Goal: Register for event/course

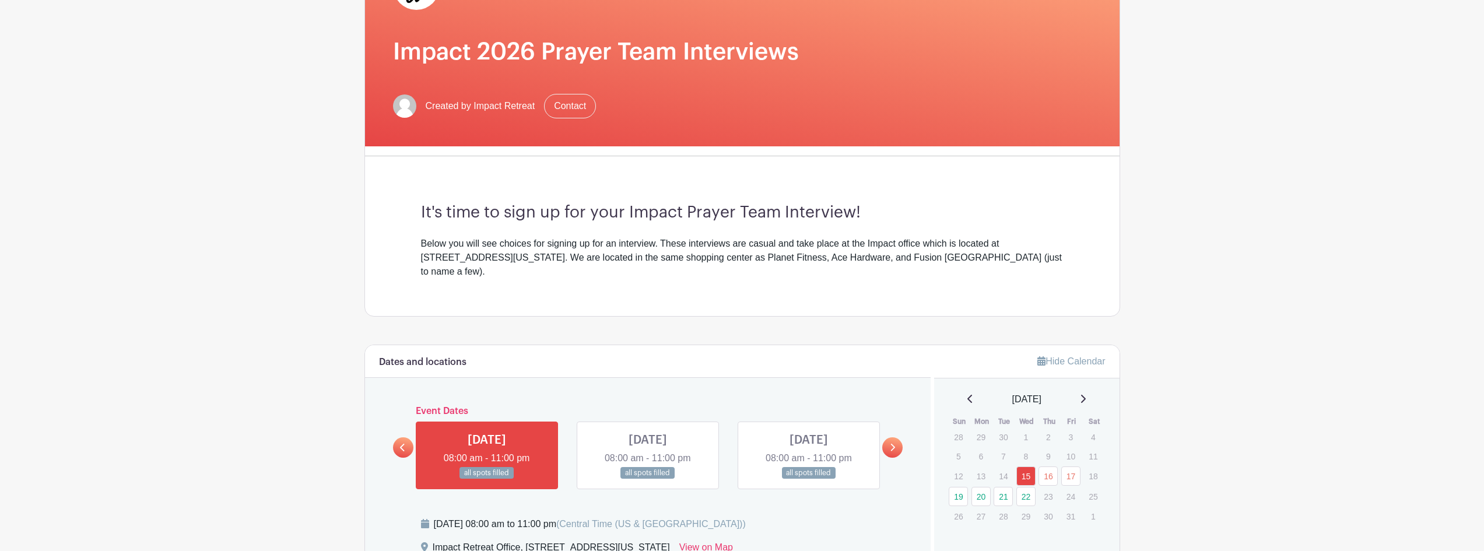
scroll to position [175, 0]
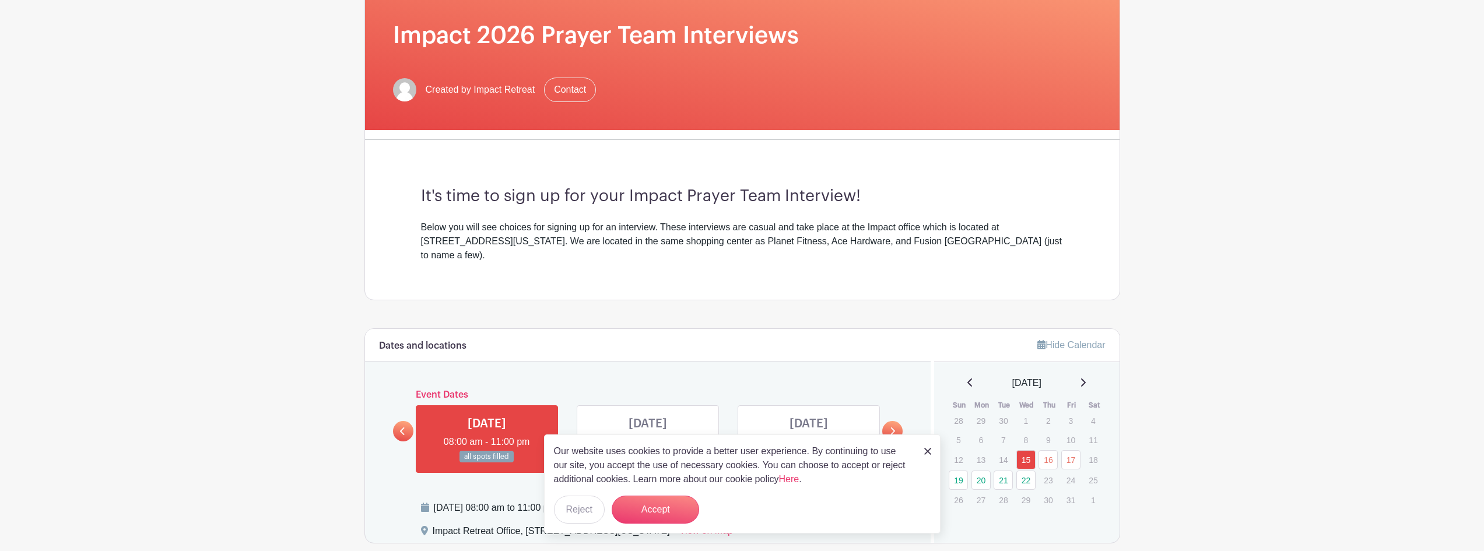
click at [622, 274] on div "It's time to sign up for your Impact Prayer Team Interview! Below you will see …" at bounding box center [742, 224] width 699 height 150
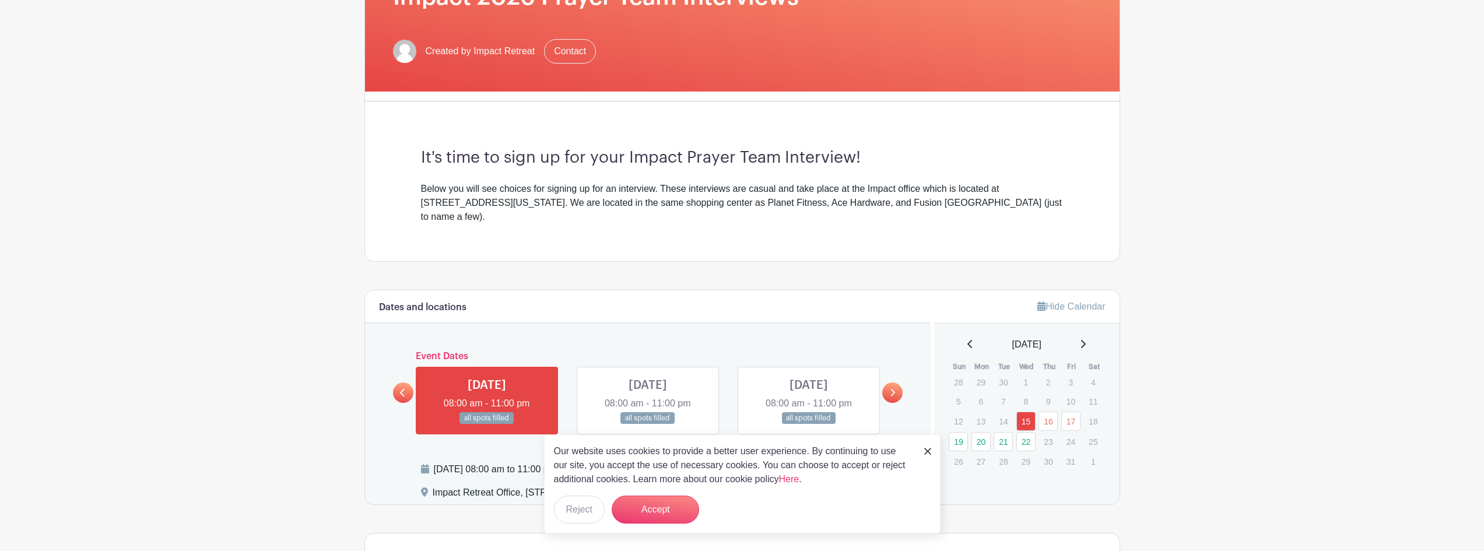
scroll to position [233, 0]
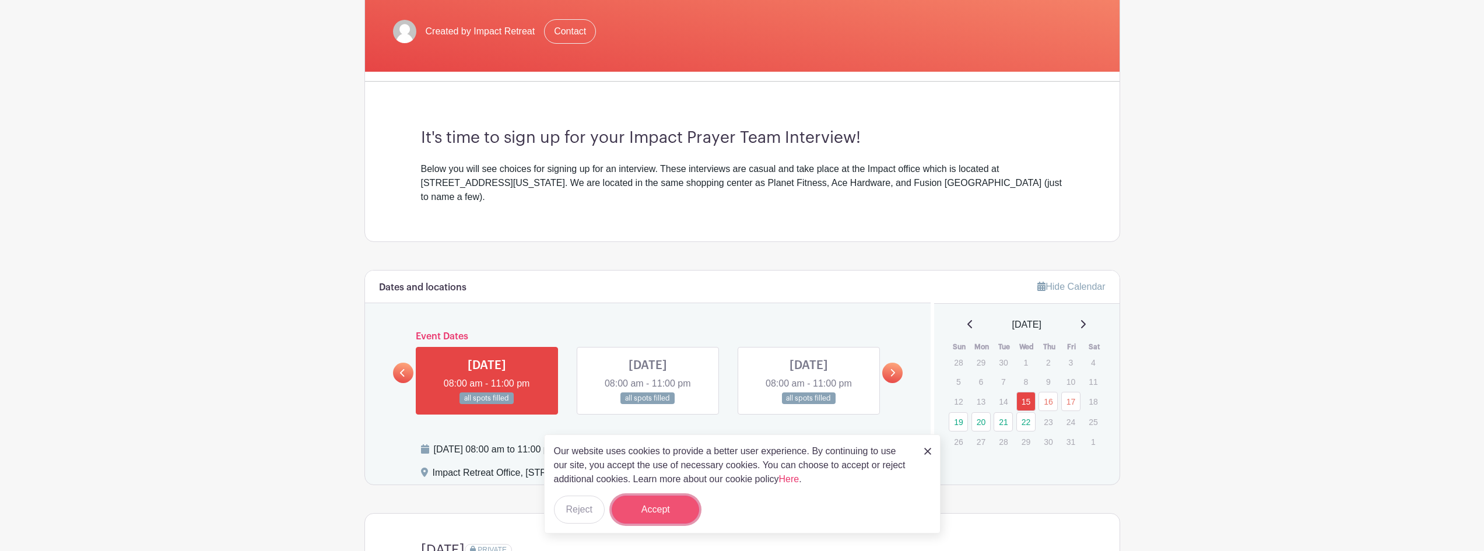
click at [657, 501] on button "Accept" at bounding box center [655, 510] width 87 height 28
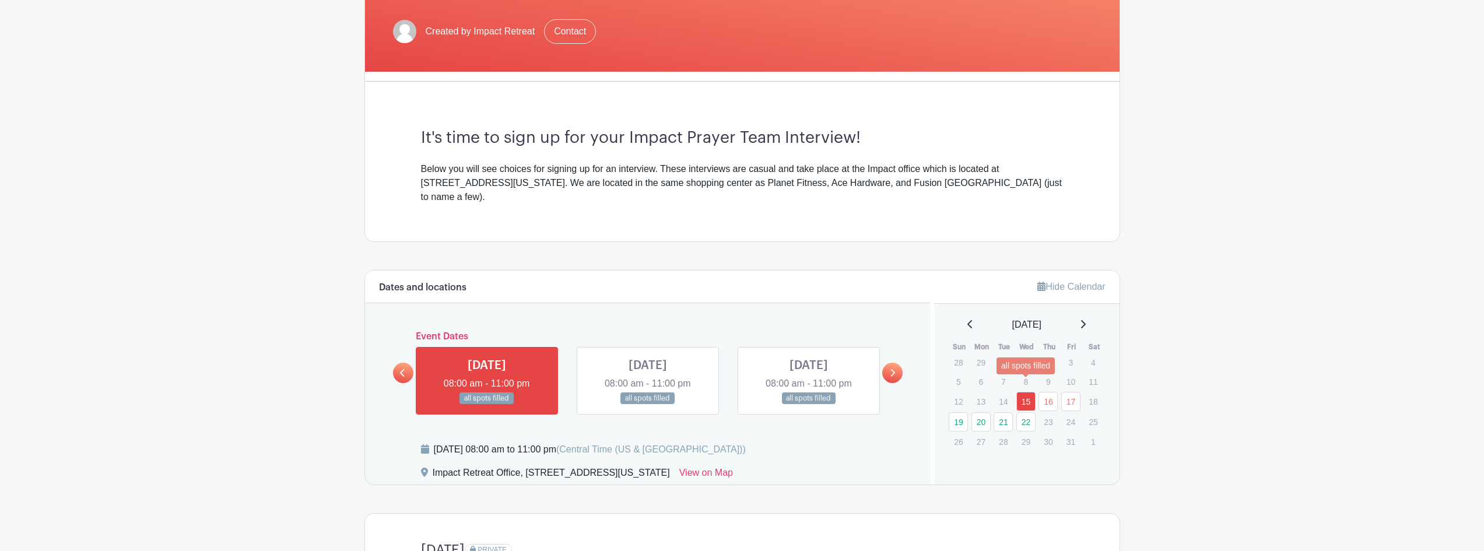
click at [1024, 392] on link "15" at bounding box center [1026, 401] width 19 height 19
click at [1021, 412] on link "22" at bounding box center [1026, 421] width 19 height 19
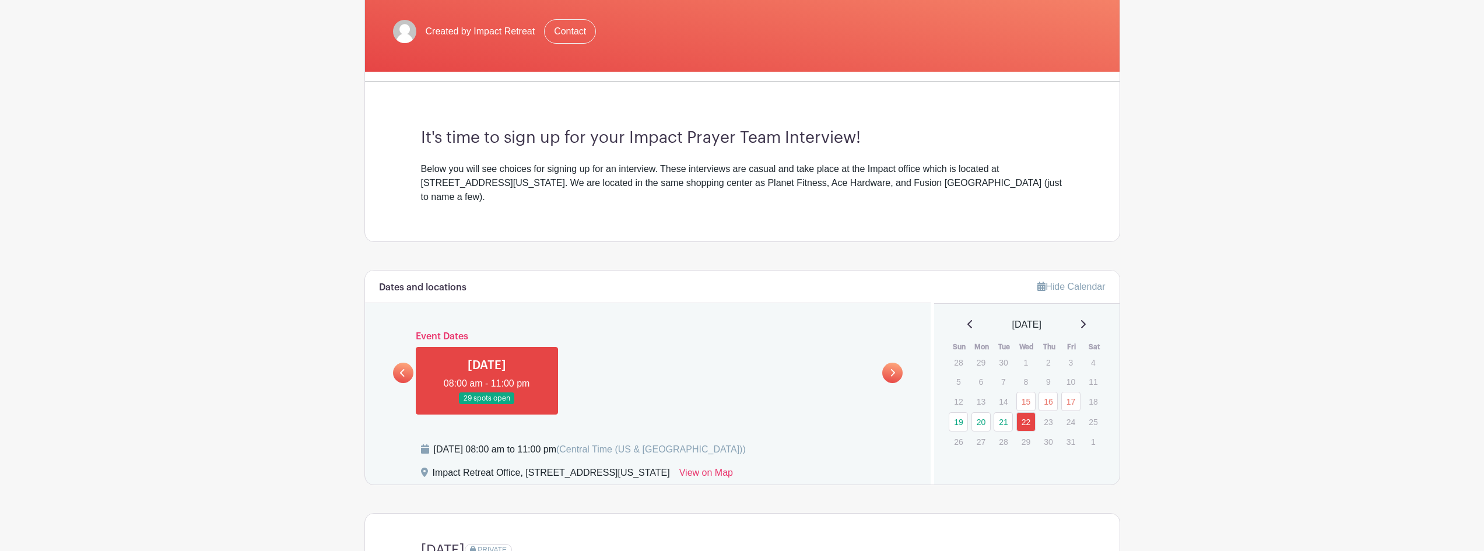
click at [487, 405] on link at bounding box center [487, 405] width 0 height 0
click at [978, 412] on link "20" at bounding box center [981, 421] width 19 height 19
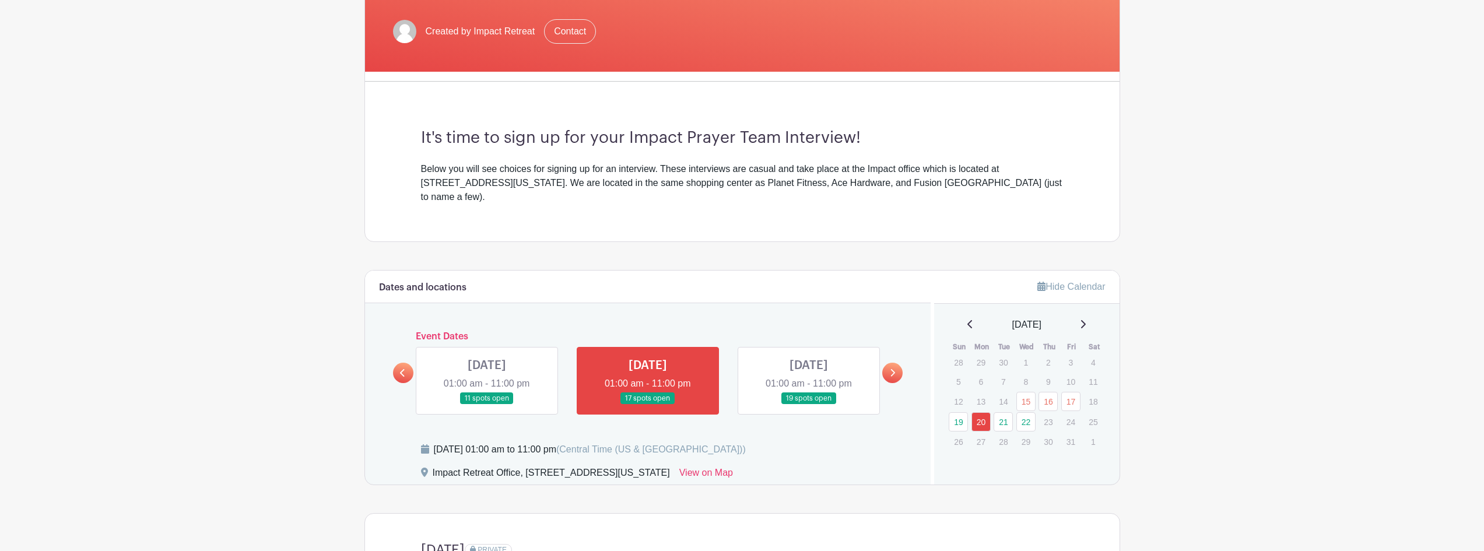
click at [890, 369] on icon at bounding box center [892, 373] width 5 height 9
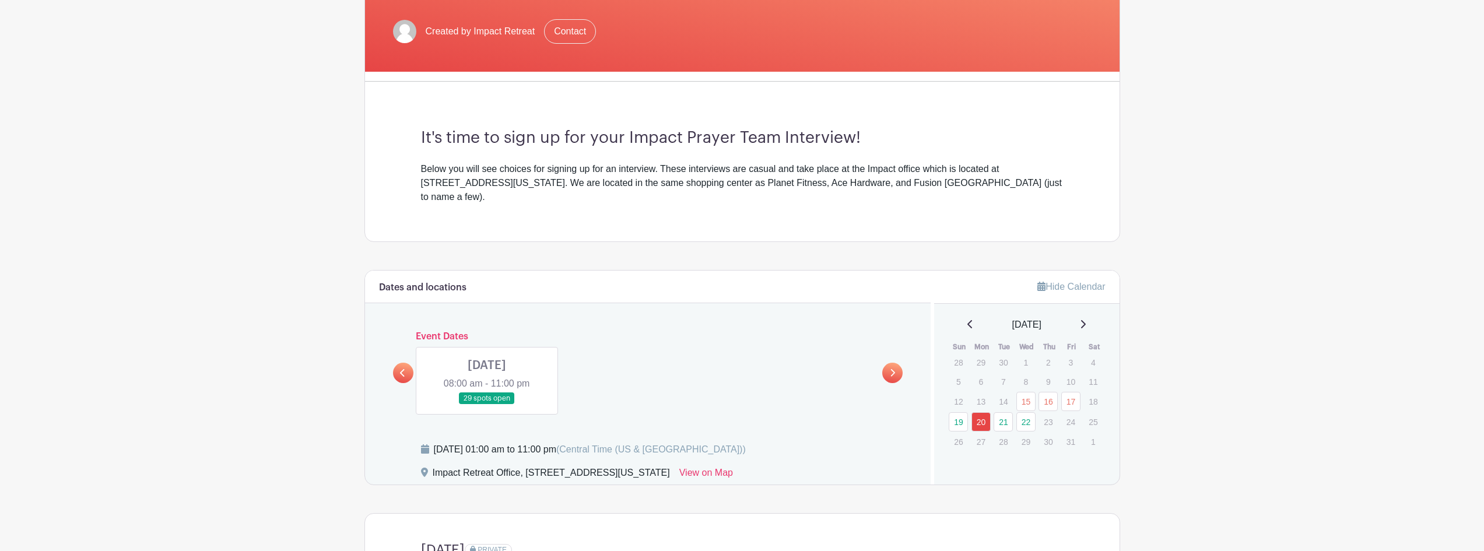
click at [404, 363] on link at bounding box center [403, 373] width 20 height 20
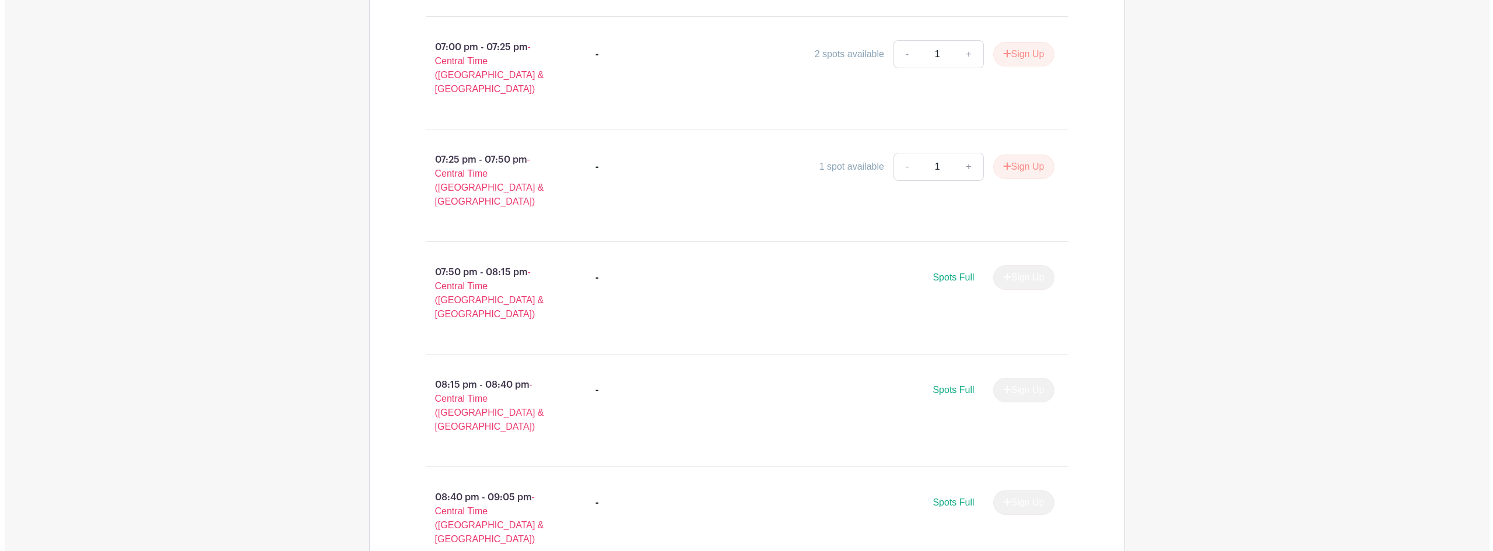
scroll to position [2349, 0]
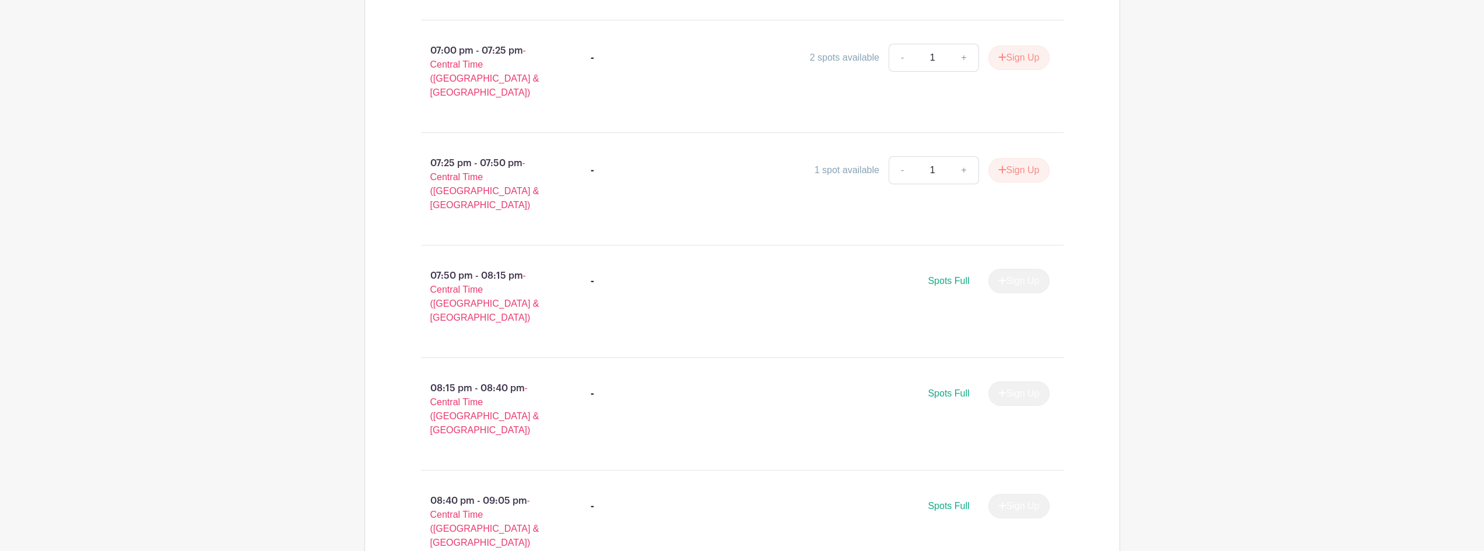
type input "1"
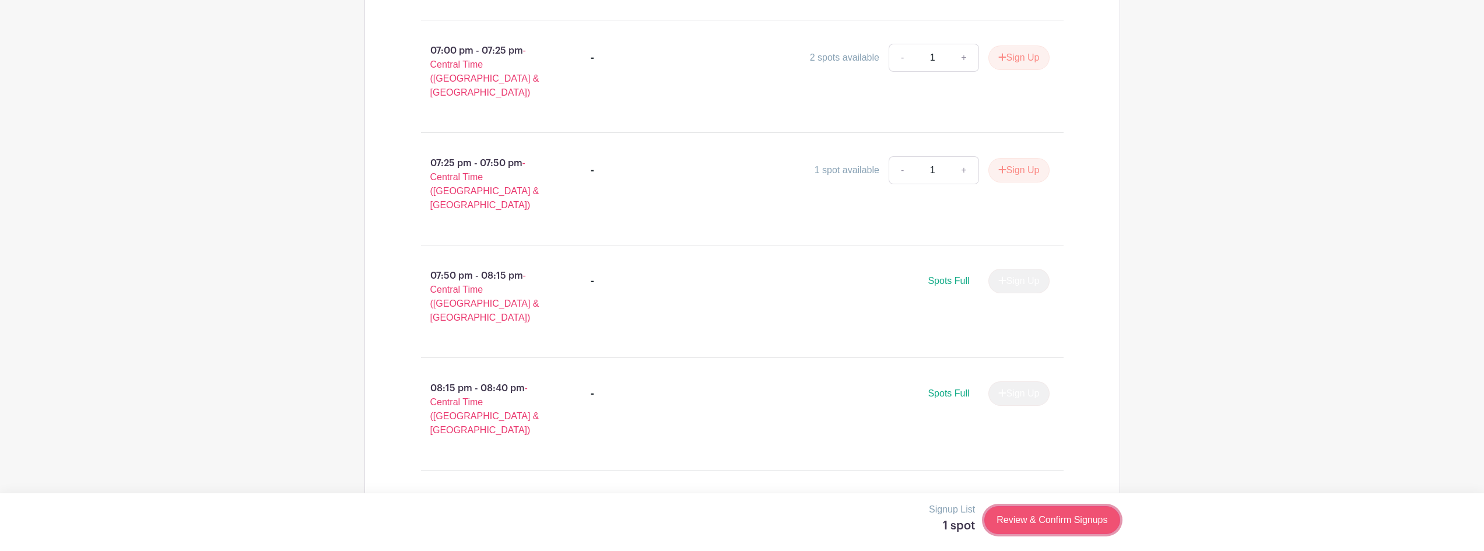
click at [1032, 519] on link "Review & Confirm Signups" at bounding box center [1052, 520] width 135 height 28
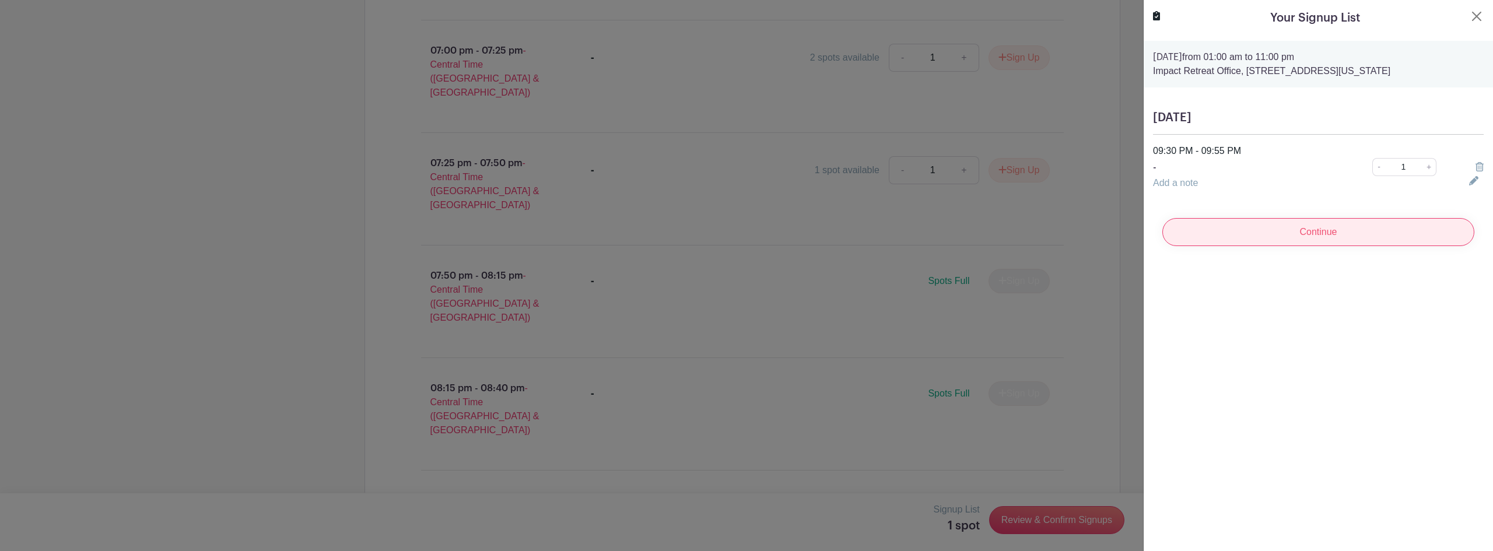
click at [1266, 236] on input "Continue" at bounding box center [1318, 232] width 312 height 28
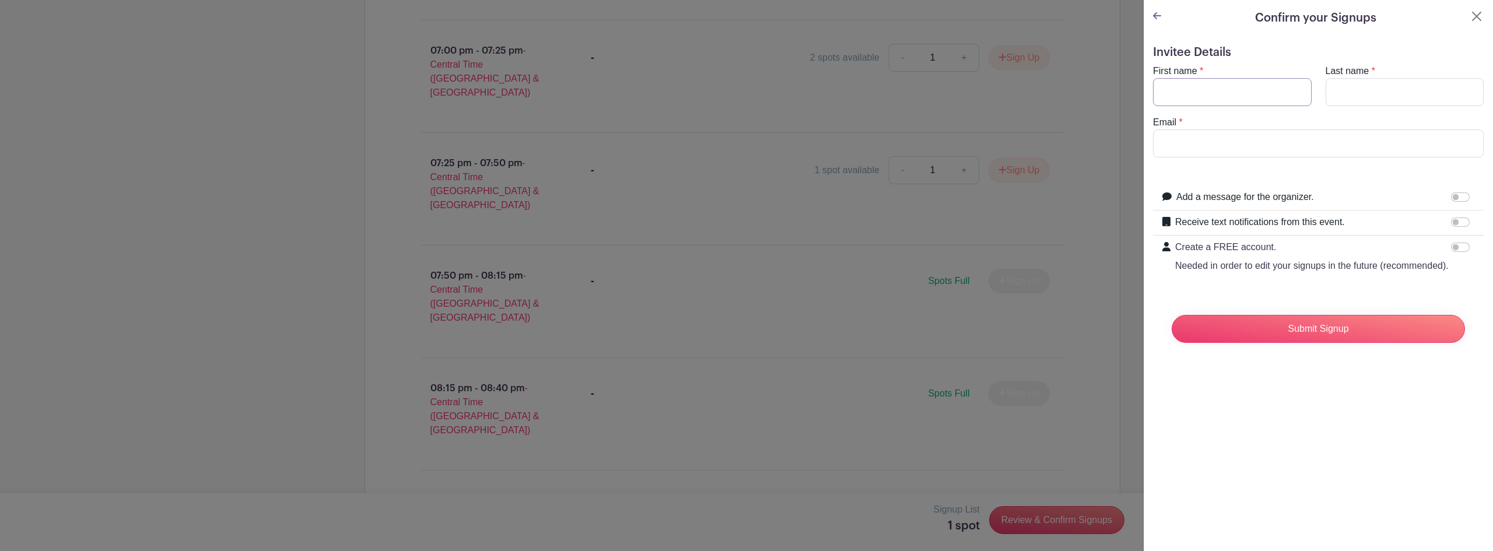
click at [1197, 101] on input "First name" at bounding box center [1232, 92] width 159 height 28
type input "[PERSON_NAME]"
type input "[EMAIL_ADDRESS][DOMAIN_NAME]"
click at [1459, 217] on div at bounding box center [1462, 222] width 23 height 14
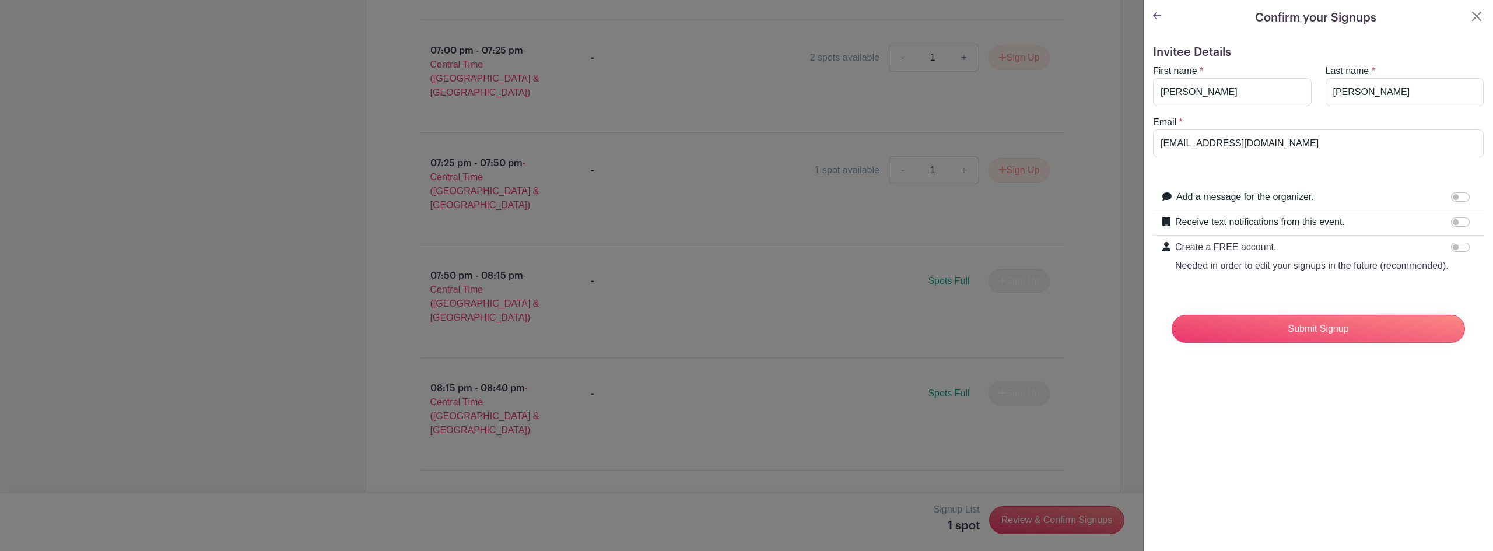
click at [1458, 217] on div at bounding box center [1462, 222] width 23 height 14
click at [1451, 219] on input "Receive text notifications from this event." at bounding box center [1460, 222] width 19 height 9
checkbox input "true"
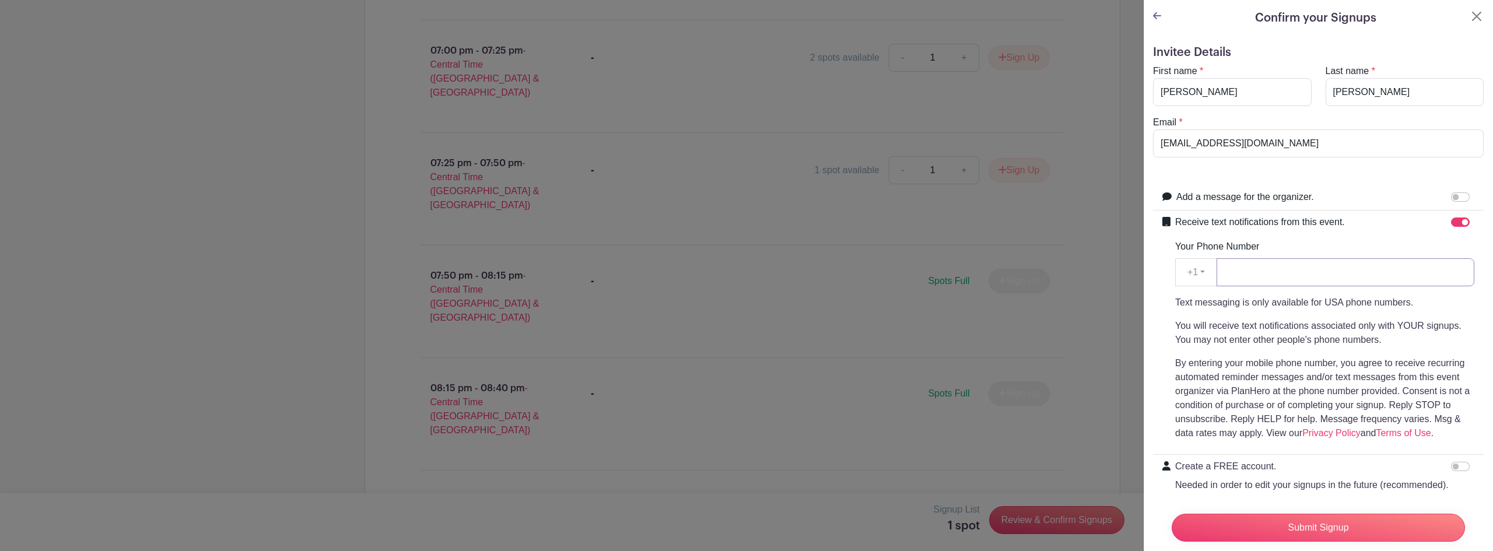
click at [1346, 274] on input "Your Phone Number" at bounding box center [1346, 272] width 258 height 28
type input "8177818449"
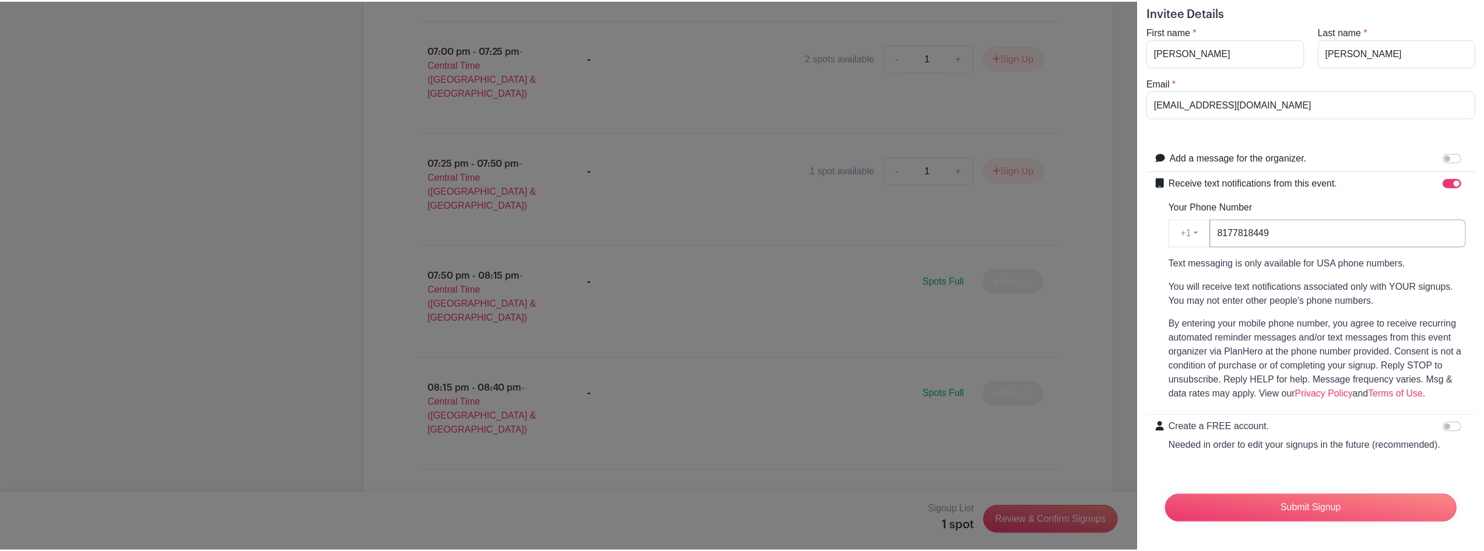
scroll to position [62, 0]
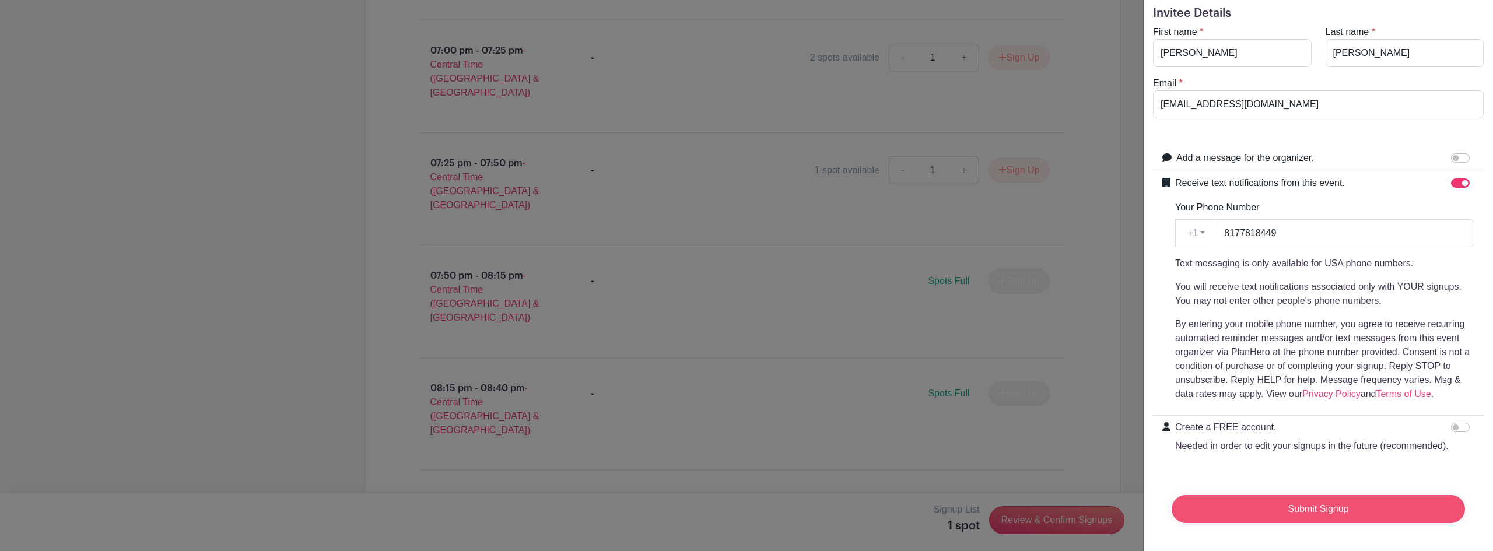
click at [1300, 503] on input "Submit Signup" at bounding box center [1318, 509] width 293 height 28
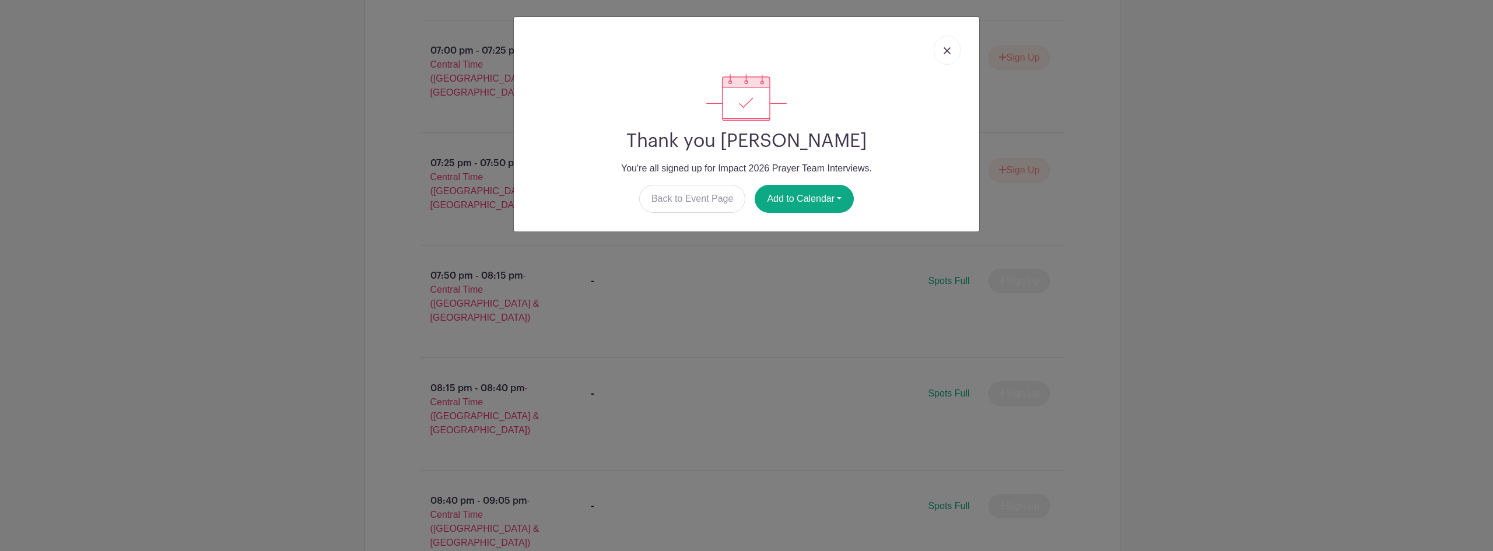
click at [948, 54] on img at bounding box center [947, 50] width 7 height 7
